Goal: Find specific page/section: Find specific page/section

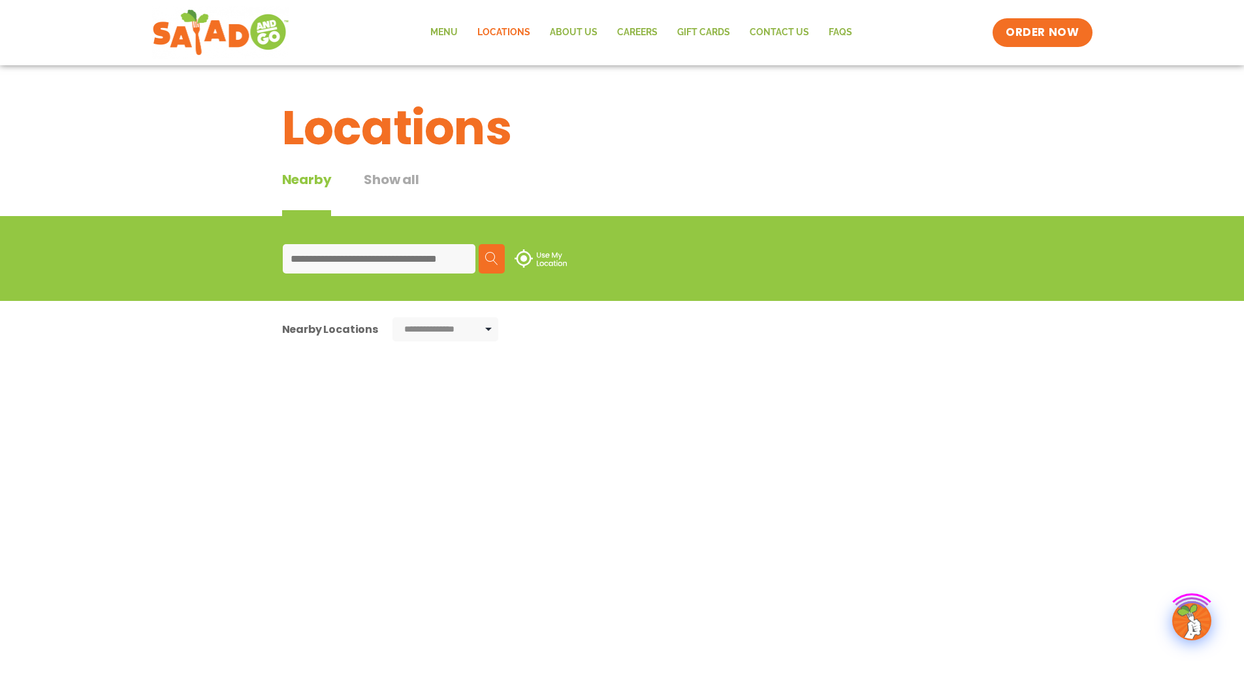
type input "*****"
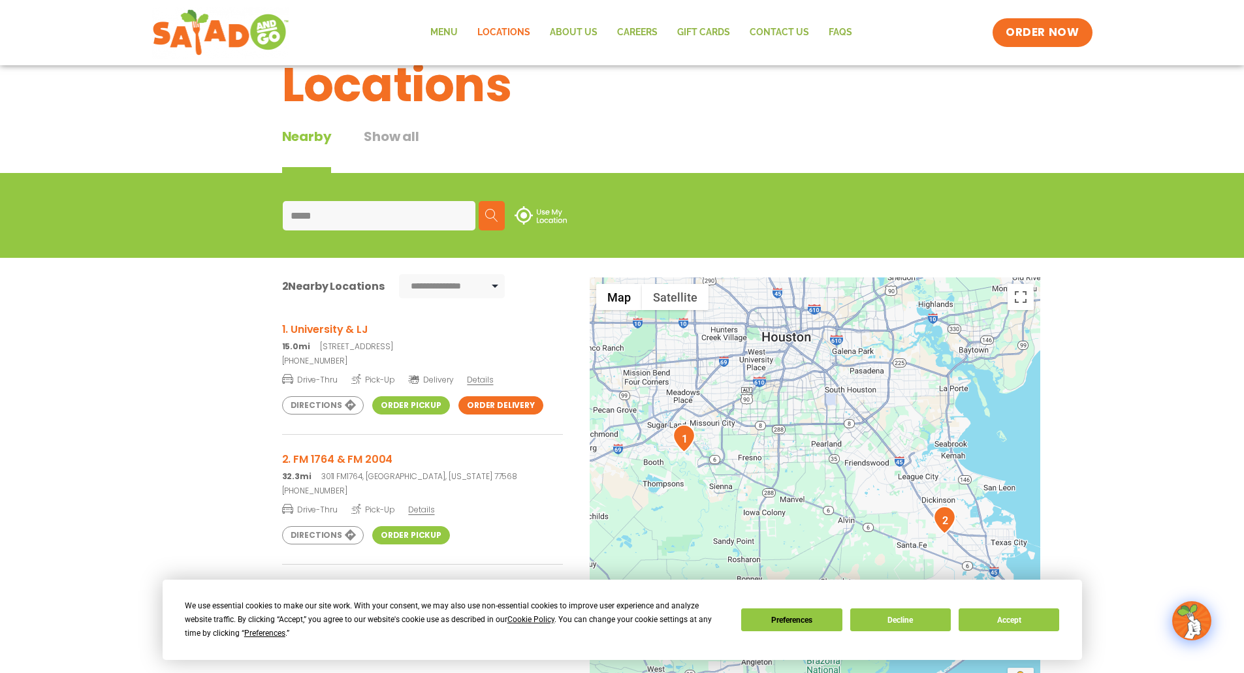
scroll to position [65, 0]
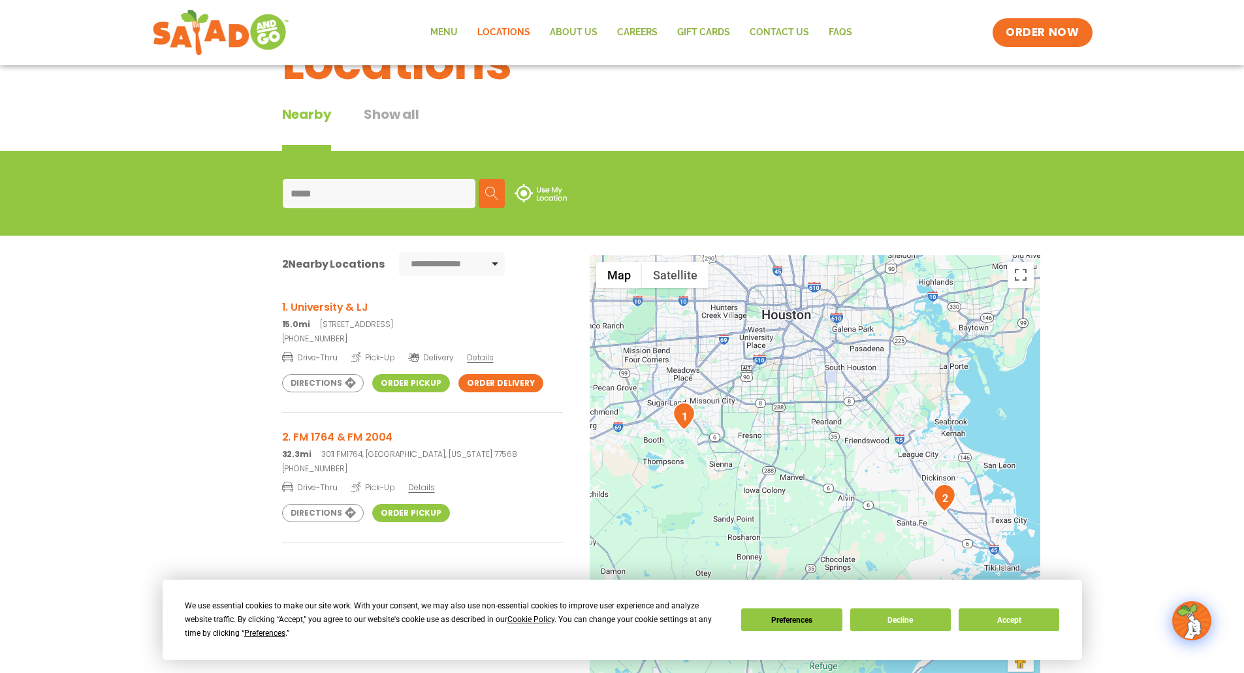
click at [409, 382] on link "Order Pickup" at bounding box center [411, 383] width 78 height 18
click at [399, 388] on link "Order Pickup" at bounding box center [411, 383] width 78 height 18
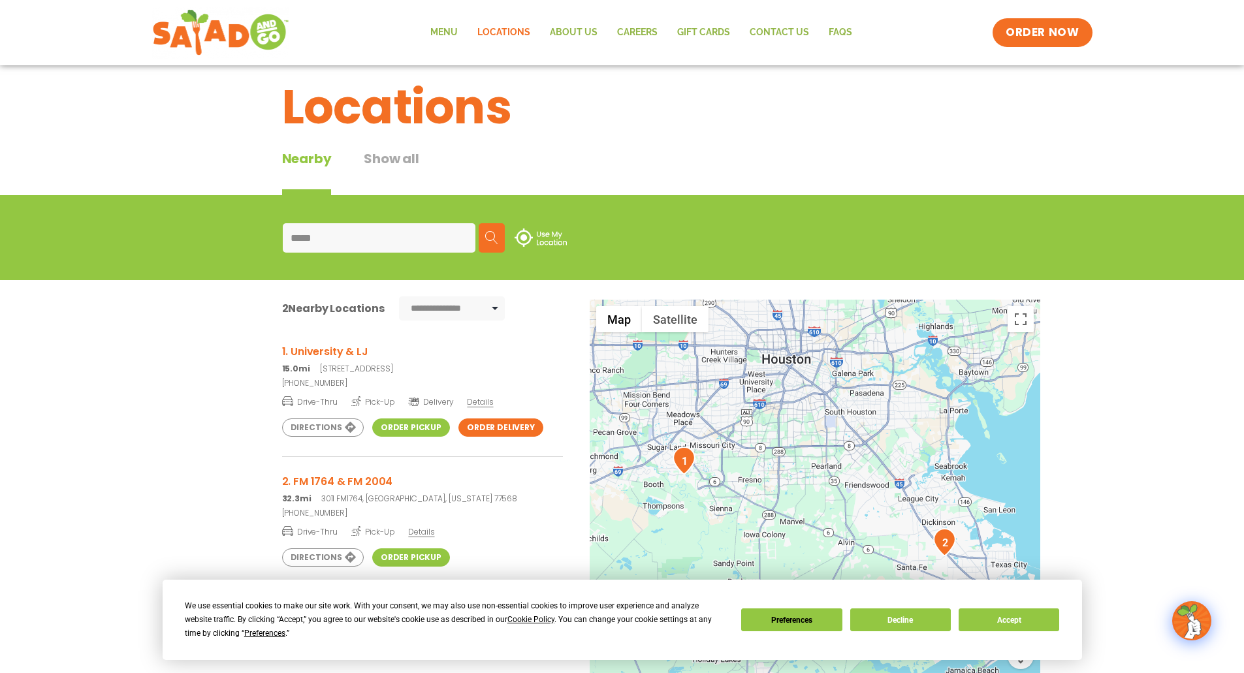
scroll to position [0, 0]
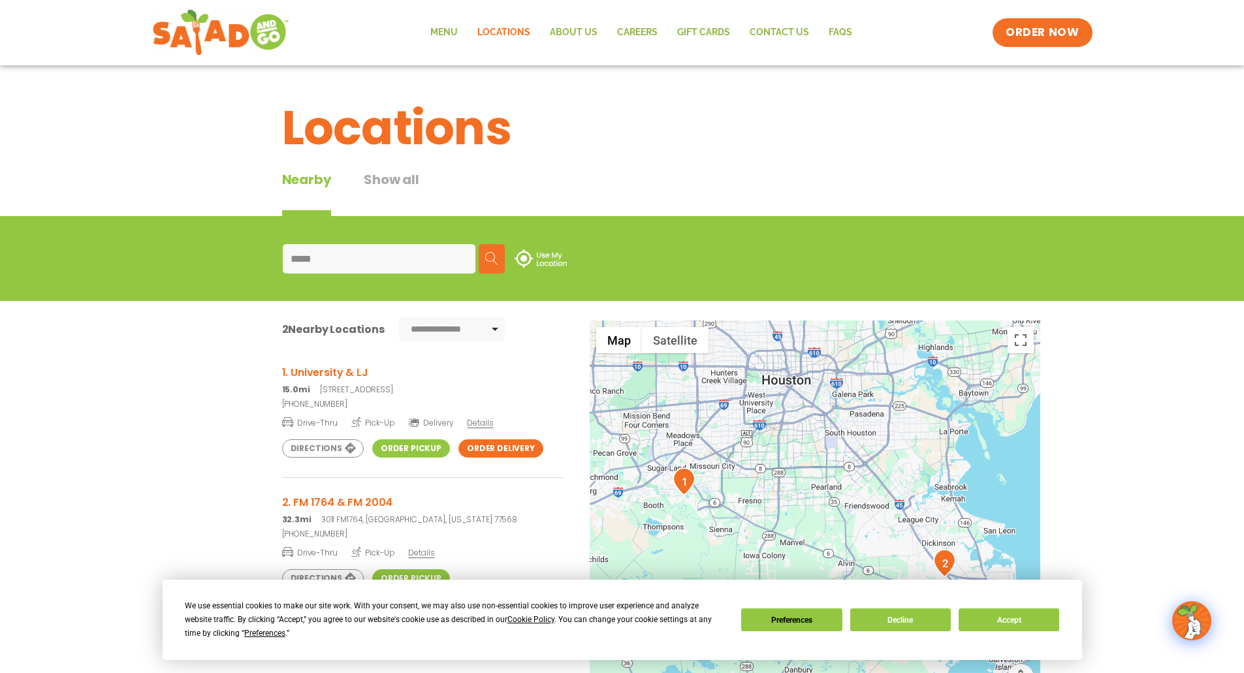
click at [409, 175] on button "Show all" at bounding box center [391, 193] width 55 height 46
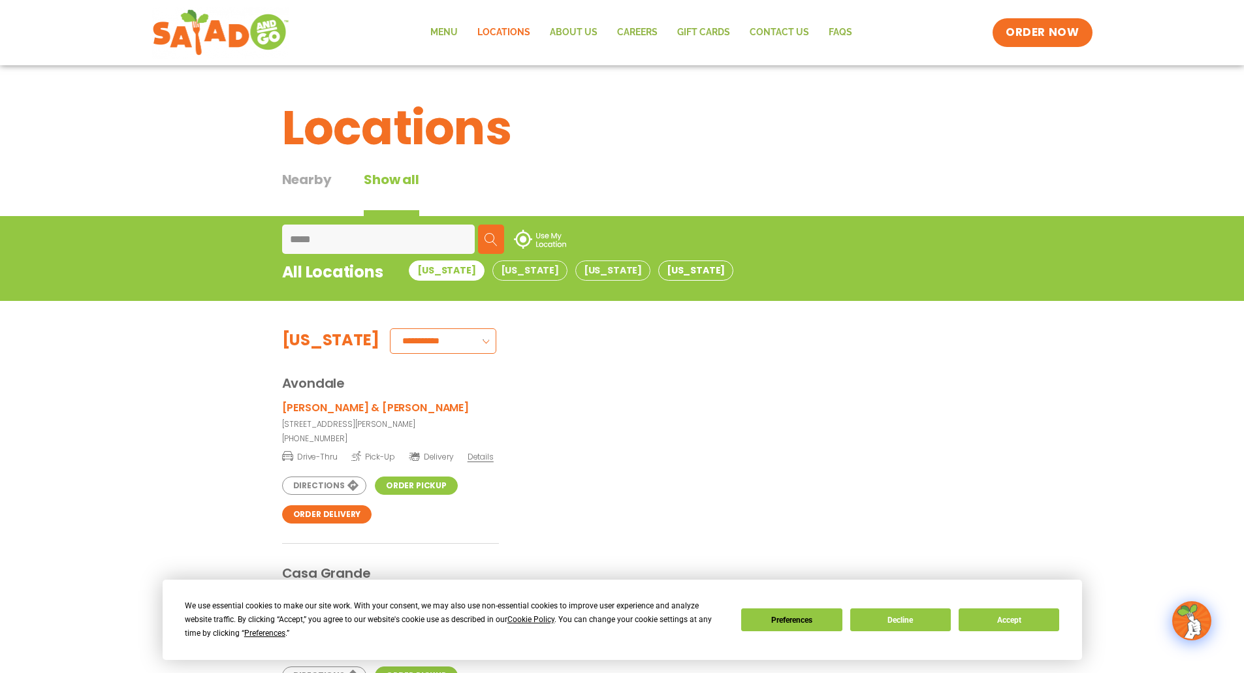
click at [658, 268] on button "[US_STATE]" at bounding box center [695, 270] width 75 height 20
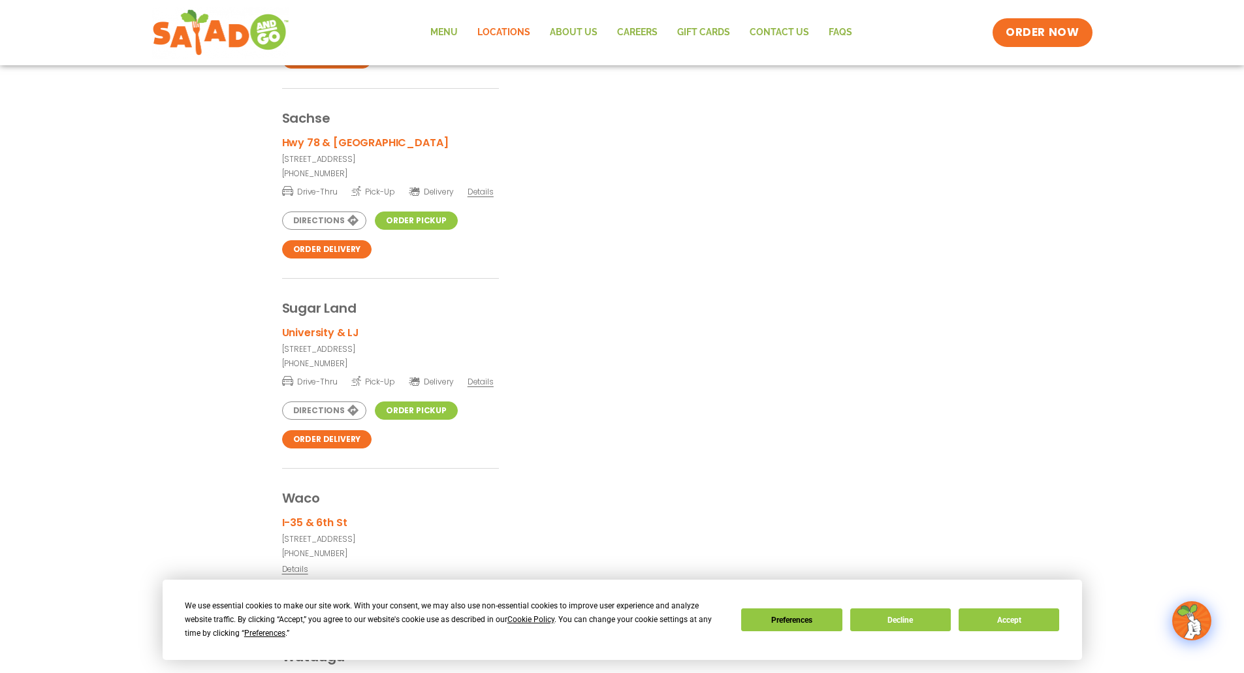
scroll to position [3986, 0]
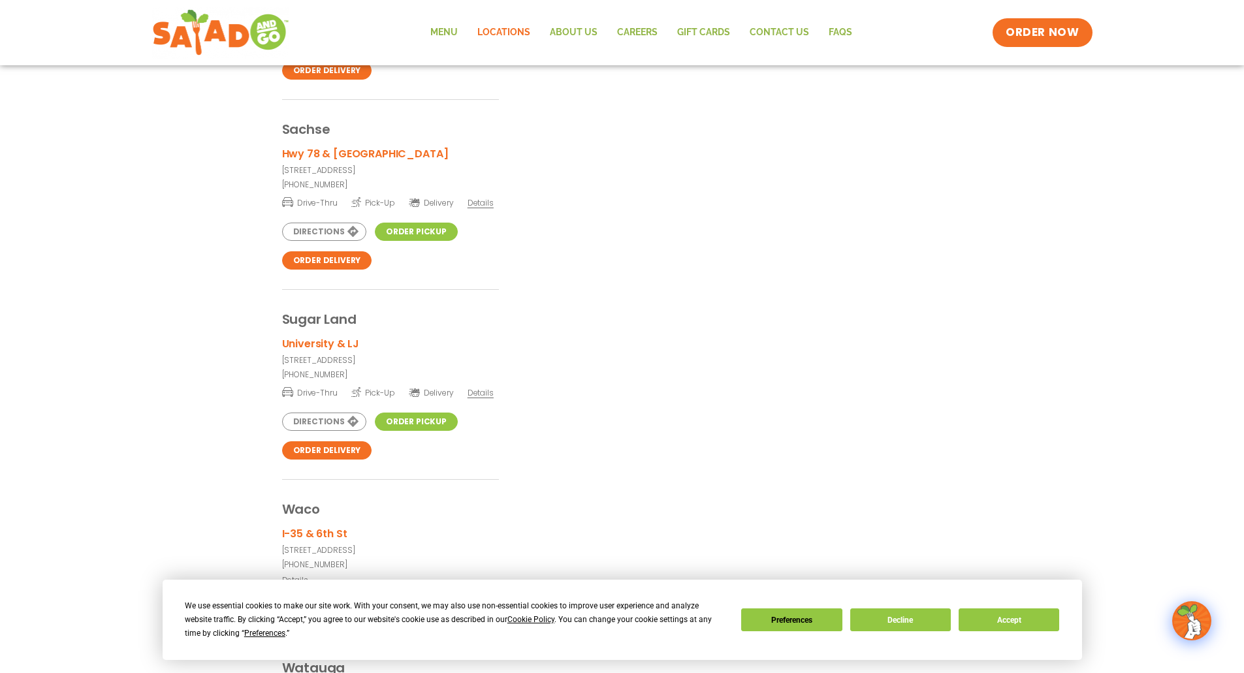
click at [483, 390] on span "Details" at bounding box center [480, 392] width 26 height 11
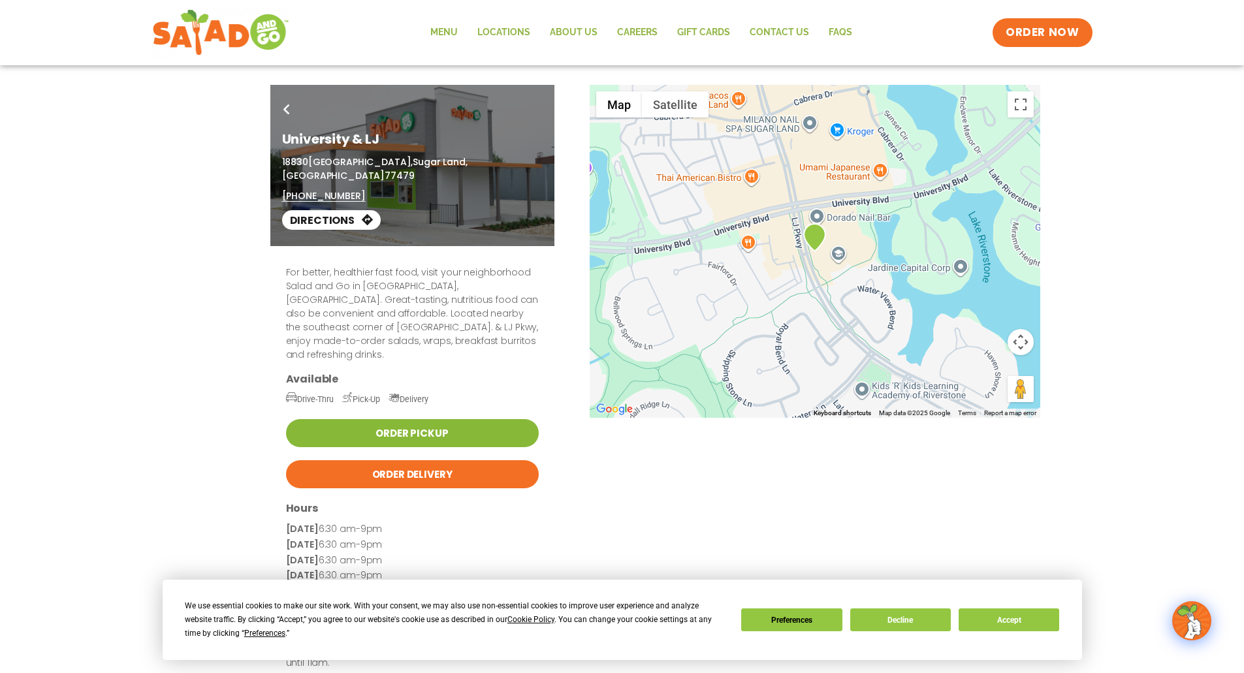
click at [421, 419] on link "Order Pickup" at bounding box center [412, 433] width 253 height 28
click at [500, 33] on link "Locations" at bounding box center [503, 33] width 72 height 30
